Goal: Download file/media

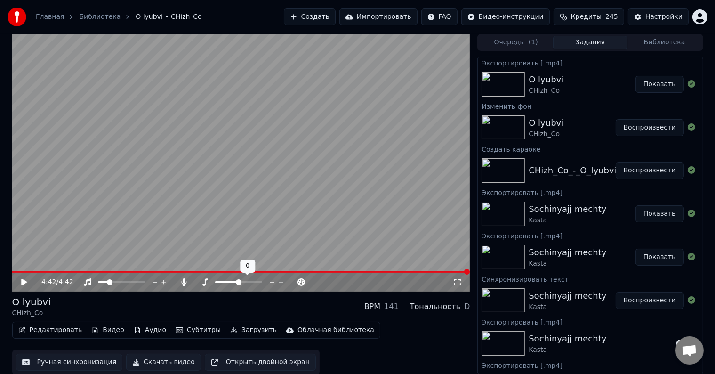
click at [217, 282] on span at bounding box center [227, 282] width 24 height 2
click at [217, 282] on span at bounding box center [217, 282] width 4 height 2
click at [24, 278] on icon at bounding box center [31, 282] width 22 height 8
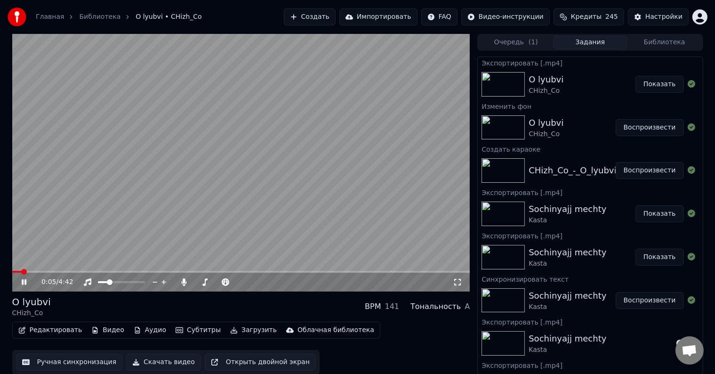
click at [35, 270] on video at bounding box center [241, 162] width 458 height 257
click at [37, 271] on span at bounding box center [241, 271] width 458 height 2
click at [22, 280] on icon at bounding box center [24, 281] width 6 height 7
click at [58, 271] on span at bounding box center [241, 271] width 458 height 2
click at [207, 277] on span at bounding box center [204, 276] width 5 height 5
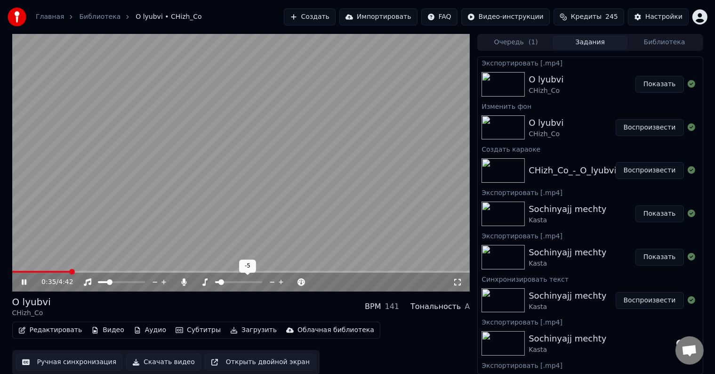
click at [224, 284] on div at bounding box center [247, 281] width 76 height 9
click at [237, 282] on span at bounding box center [239, 282] width 6 height 6
click at [98, 282] on span at bounding box center [101, 282] width 6 height 6
click at [199, 282] on span at bounding box center [197, 282] width 7 height 2
click at [194, 284] on span at bounding box center [197, 282] width 6 height 6
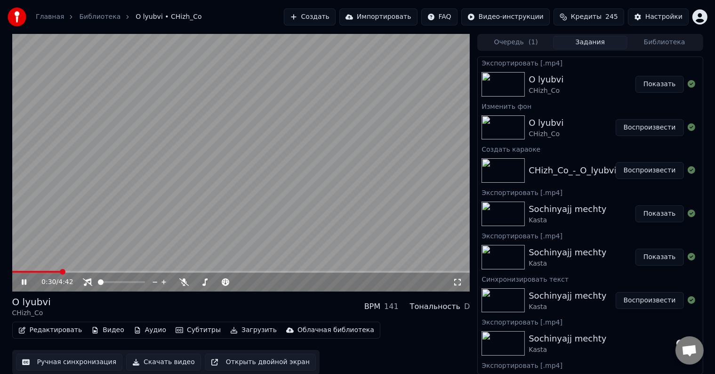
click at [61, 269] on span at bounding box center [63, 272] width 6 height 6
click at [87, 277] on div at bounding box center [125, 281] width 85 height 9
click at [91, 284] on icon at bounding box center [87, 282] width 9 height 8
click at [80, 271] on span at bounding box center [53, 271] width 83 height 2
click at [56, 272] on span at bounding box center [47, 271] width 71 height 2
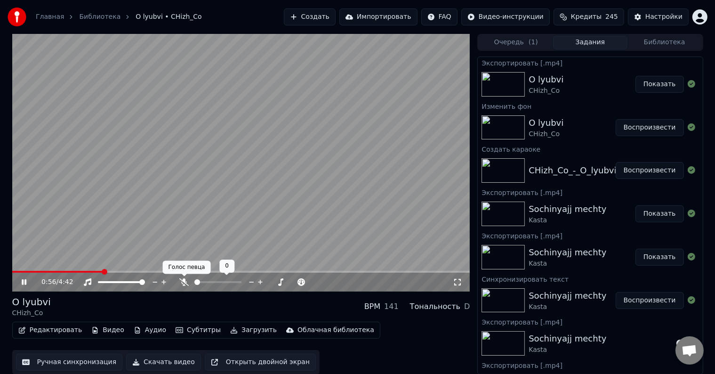
click at [185, 284] on icon at bounding box center [183, 282] width 9 height 8
click at [199, 283] on div at bounding box center [227, 281] width 76 height 9
click at [196, 282] on span at bounding box center [195, 282] width 2 height 2
click at [80, 271] on span at bounding box center [46, 271] width 68 height 2
click at [68, 272] on span at bounding box center [48, 271] width 72 height 2
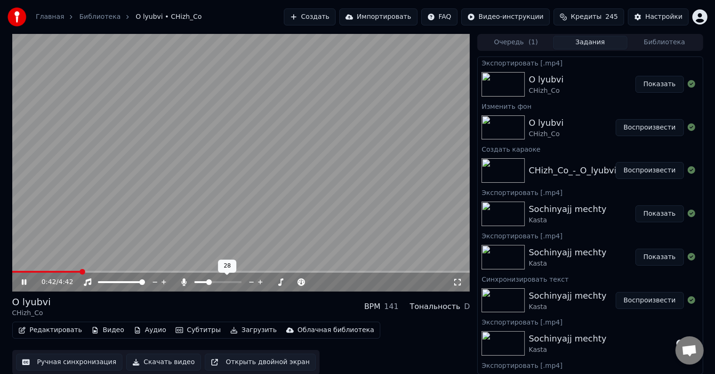
click at [207, 282] on span at bounding box center [217, 282] width 47 height 2
click at [47, 271] on span at bounding box center [47, 271] width 71 height 2
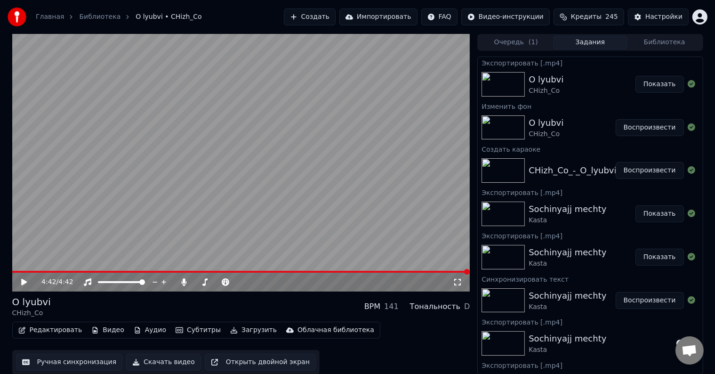
click at [440, 271] on span at bounding box center [241, 271] width 458 height 2
click at [221, 179] on video at bounding box center [241, 162] width 458 height 257
click at [455, 270] on video at bounding box center [241, 162] width 458 height 257
click at [449, 270] on video at bounding box center [241, 162] width 458 height 257
click at [449, 271] on span at bounding box center [241, 271] width 458 height 2
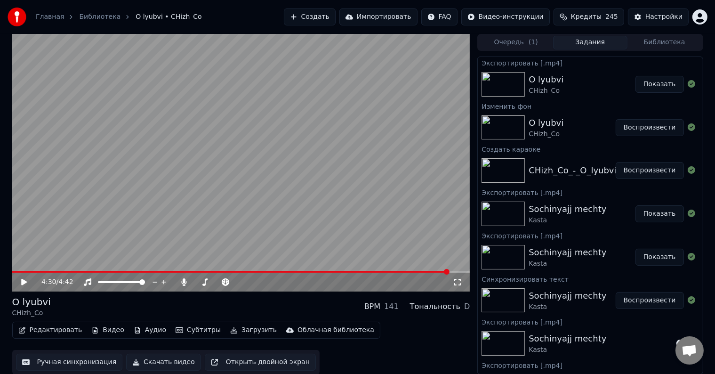
click at [25, 280] on icon at bounding box center [24, 281] width 6 height 7
click at [25, 280] on icon at bounding box center [24, 282] width 5 height 6
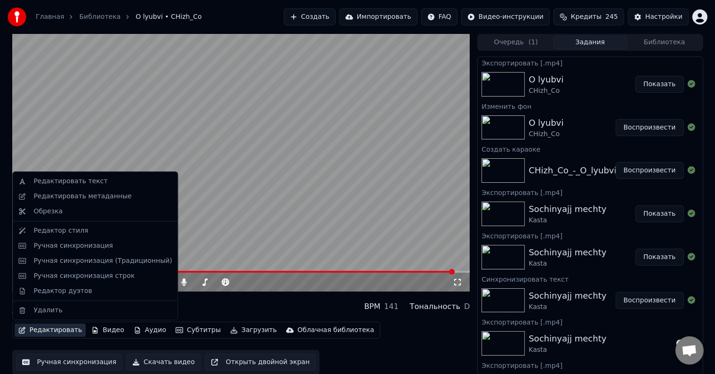
click at [64, 329] on button "Редактировать" at bounding box center [51, 329] width 72 height 13
click at [77, 247] on div "Ручная синхронизация" at bounding box center [73, 245] width 80 height 9
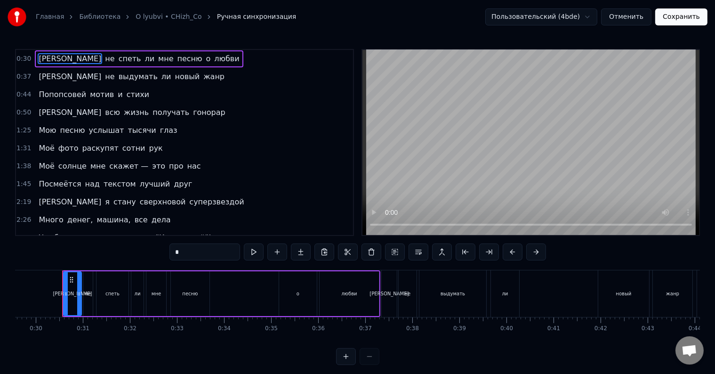
scroll to position [178, 0]
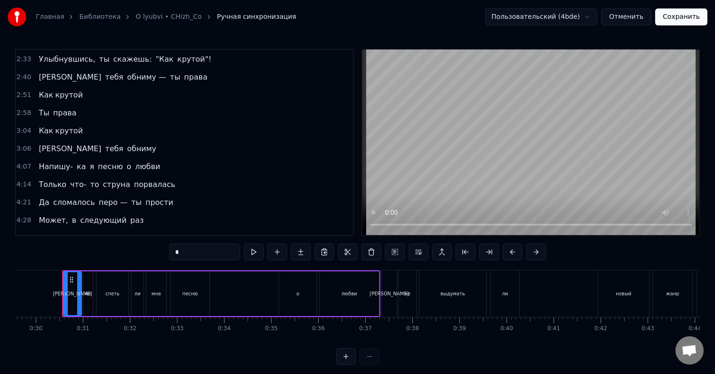
click at [104, 232] on span "сейчас" at bounding box center [118, 237] width 29 height 11
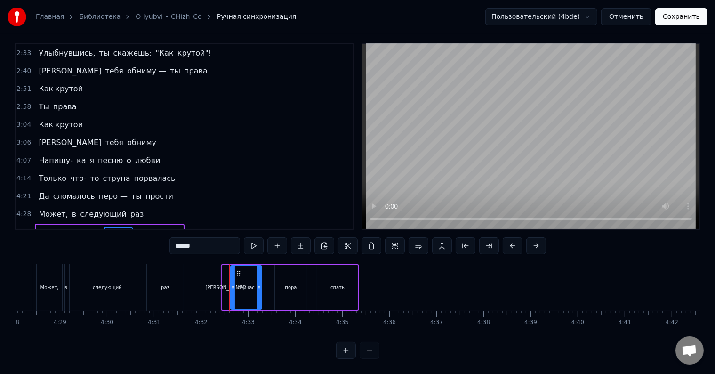
scroll to position [0, 12622]
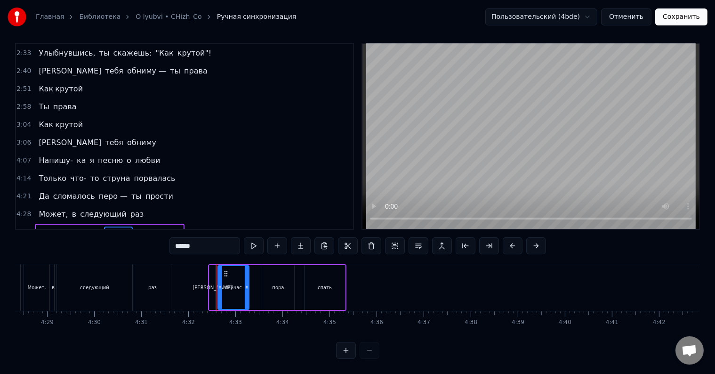
click at [199, 239] on input "******" at bounding box center [204, 245] width 71 height 17
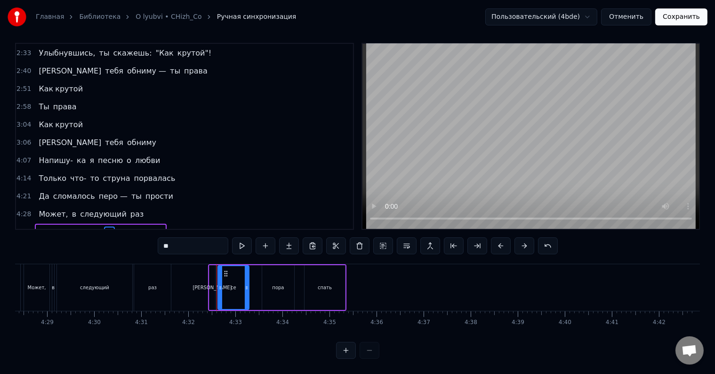
type input "*"
click at [109, 276] on div "следующий" at bounding box center [94, 287] width 75 height 47
type input "*********"
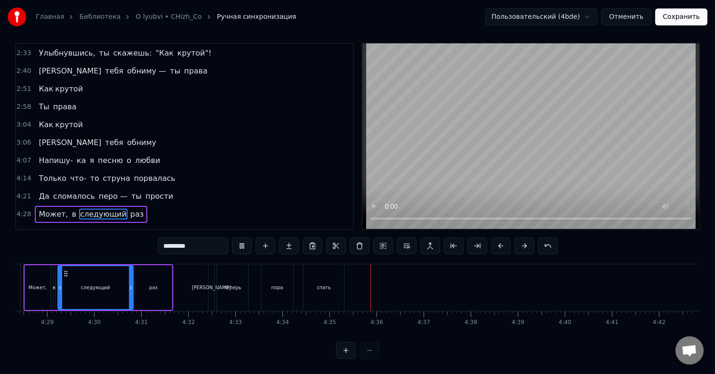
click at [687, 15] on button "Сохранить" at bounding box center [681, 16] width 52 height 17
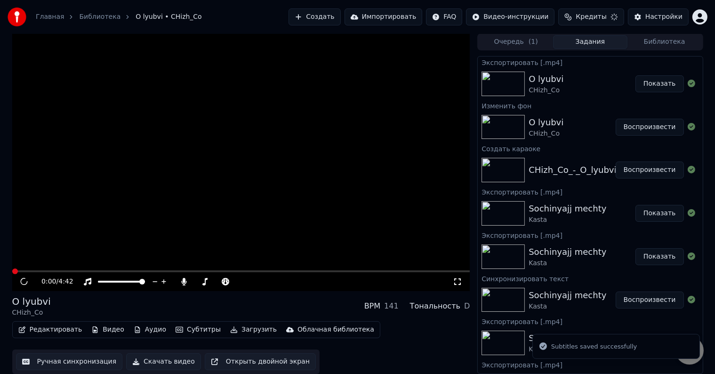
scroll to position [0, 0]
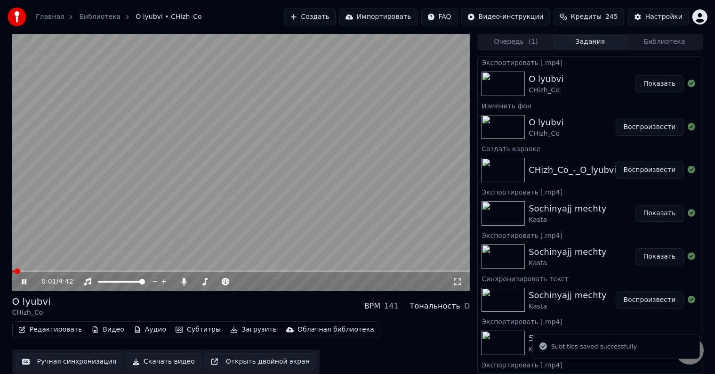
click at [151, 359] on button "Скачать видео" at bounding box center [163, 361] width 75 height 17
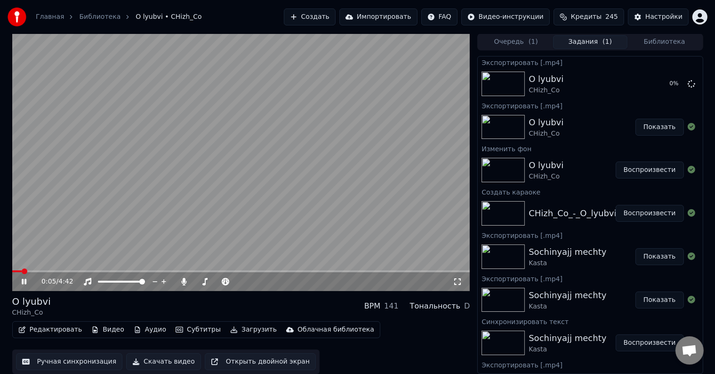
click at [26, 282] on icon at bounding box center [31, 282] width 22 height 8
click at [426, 271] on span at bounding box center [241, 271] width 458 height 2
click at [27, 279] on icon at bounding box center [31, 282] width 22 height 8
click at [311, 309] on div "O lyubvi CHizh_Co BPM 141 Тональность D" at bounding box center [241, 305] width 458 height 23
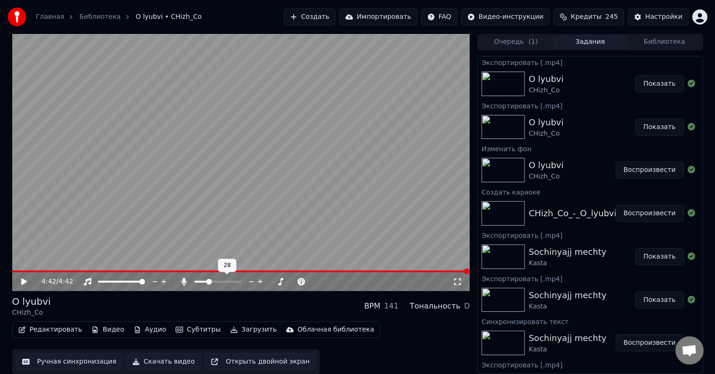
drag, startPoint x: 205, startPoint y: 282, endPoint x: 196, endPoint y: 281, distance: 9.0
click at [196, 281] on div at bounding box center [227, 281] width 76 height 9
click at [196, 281] on span at bounding box center [195, 281] width 2 height 2
click at [194, 280] on span at bounding box center [197, 281] width 6 height 6
click at [167, 360] on button "Скачать видео" at bounding box center [163, 361] width 75 height 17
